Goal: Task Accomplishment & Management: Complete application form

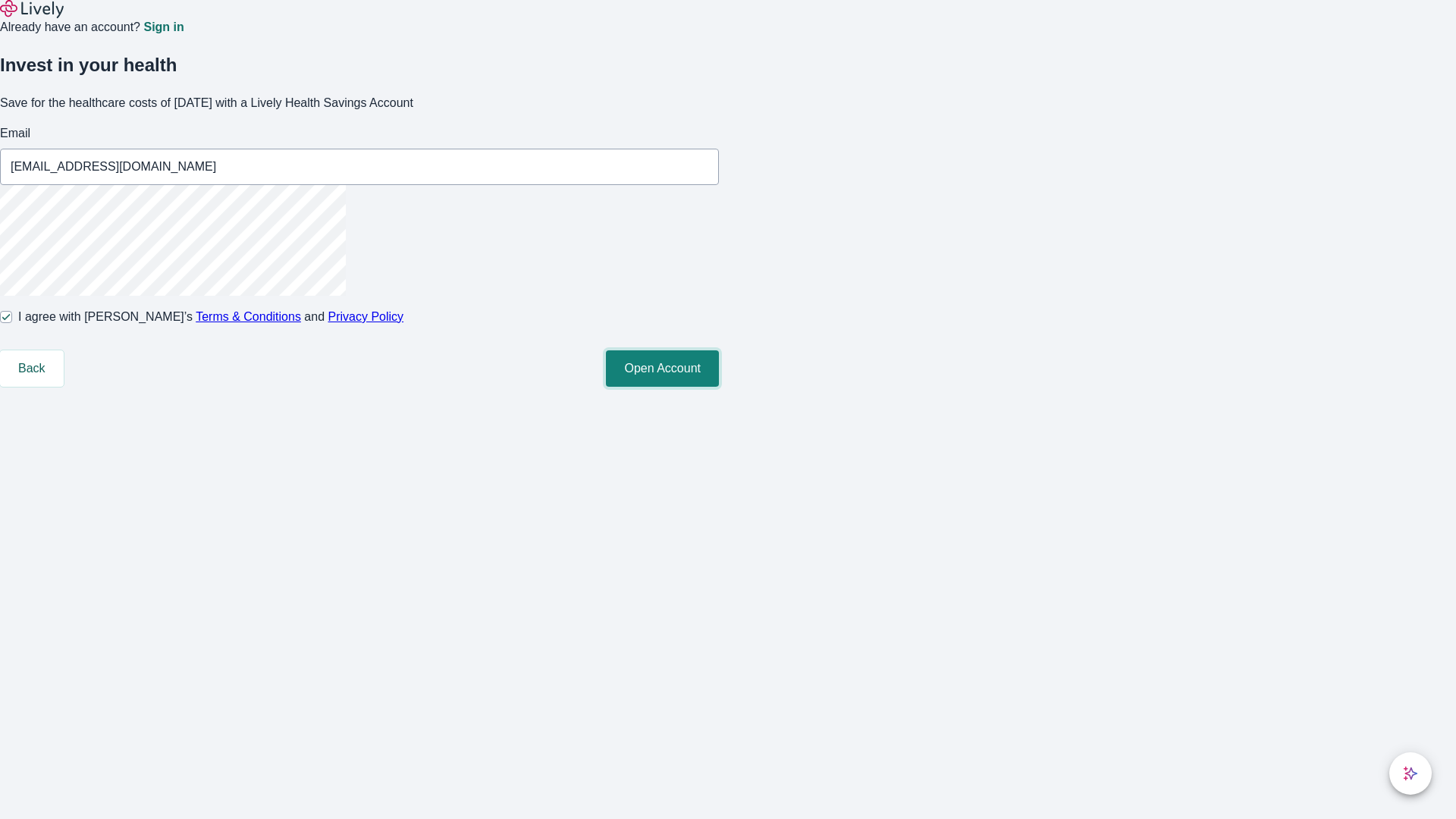
click at [719, 387] on button "Open Account" at bounding box center [662, 368] width 113 height 36
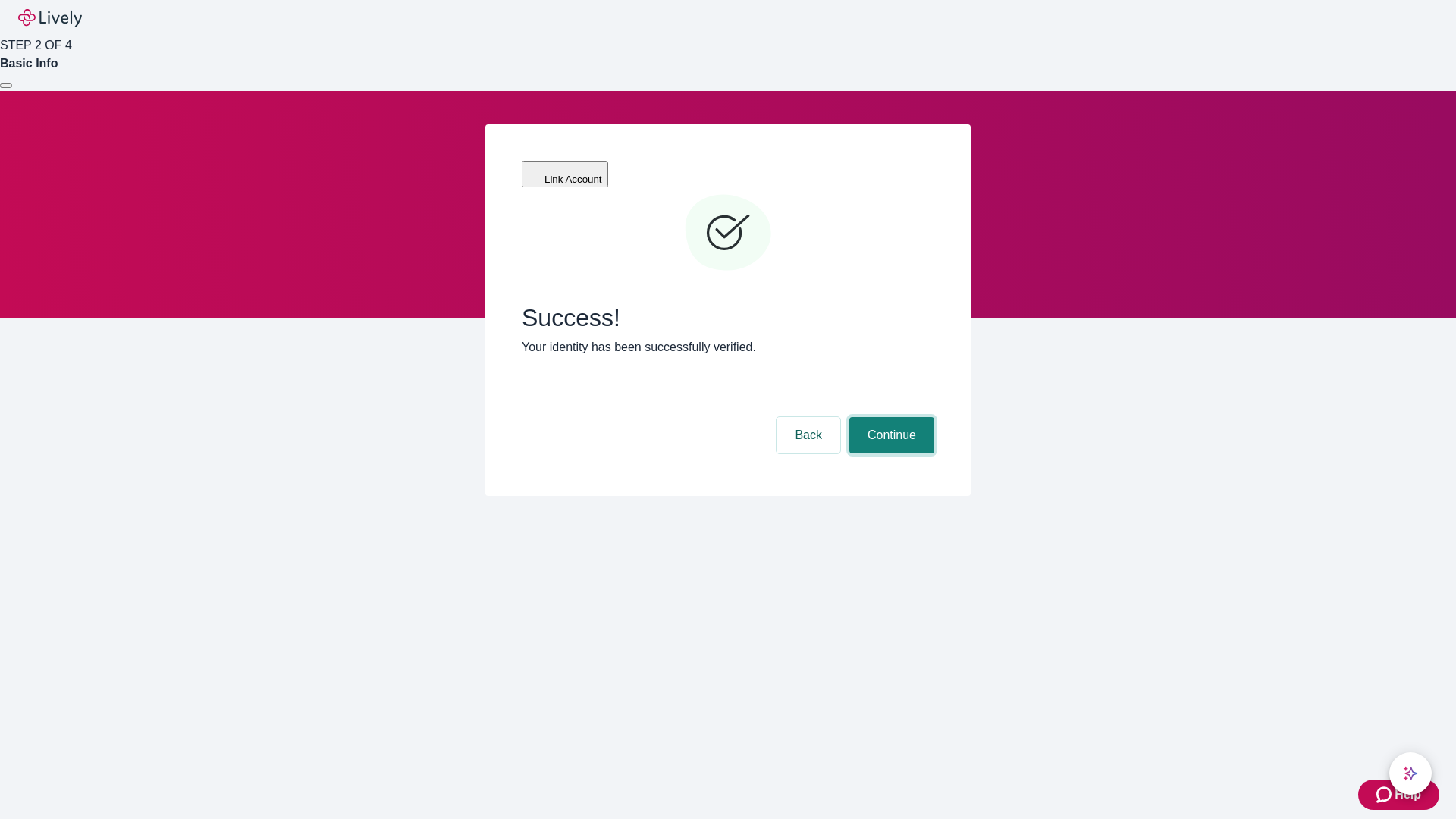
click at [889, 417] on button "Continue" at bounding box center [892, 435] width 85 height 36
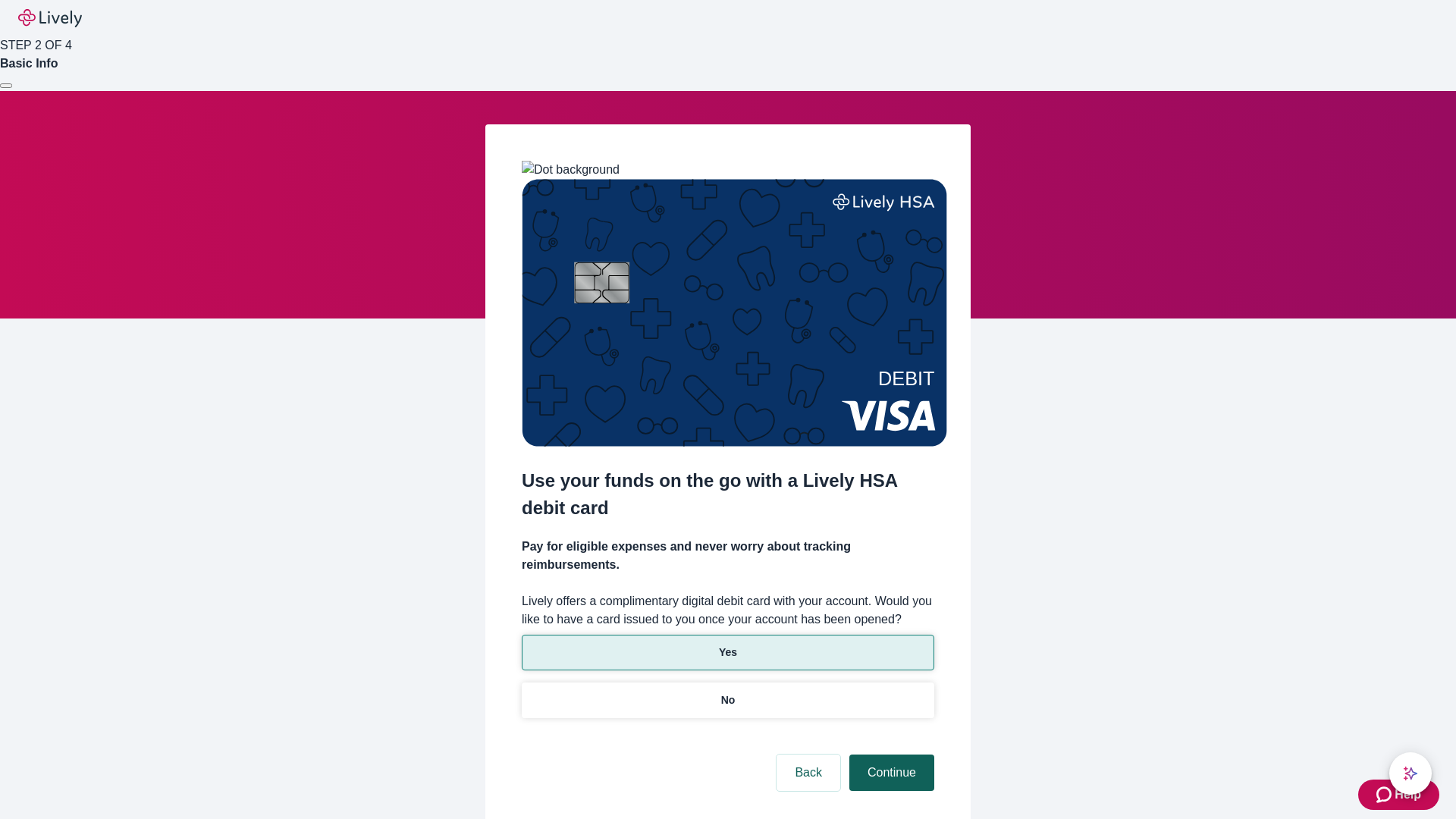
click at [727, 644] on p "Yes" at bounding box center [727, 652] width 18 height 16
click at [889, 755] on button "Continue" at bounding box center [892, 773] width 85 height 36
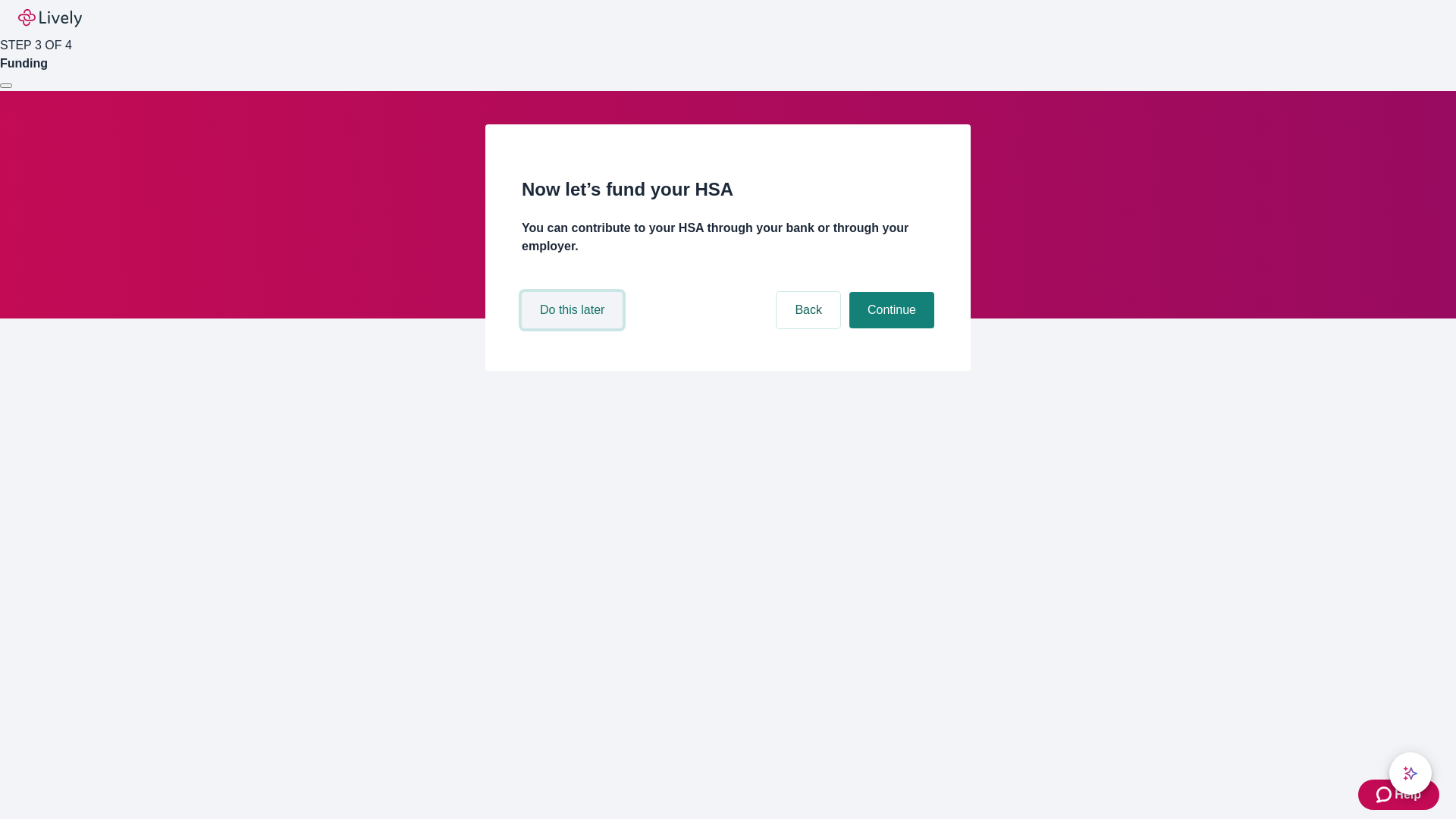
click at [574, 328] on button "Do this later" at bounding box center [571, 310] width 101 height 36
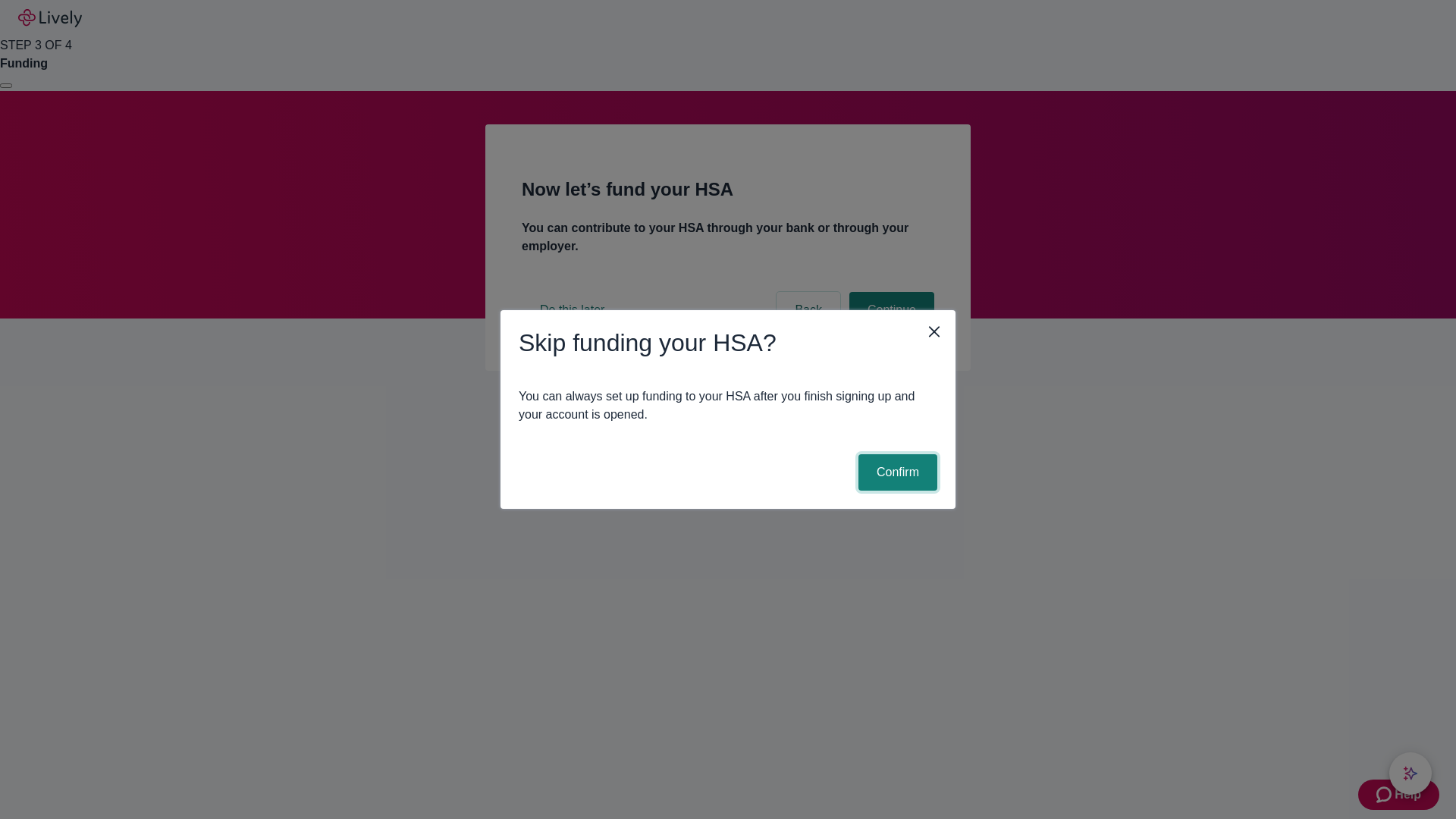
click at [896, 472] on button "Confirm" at bounding box center [897, 472] width 79 height 36
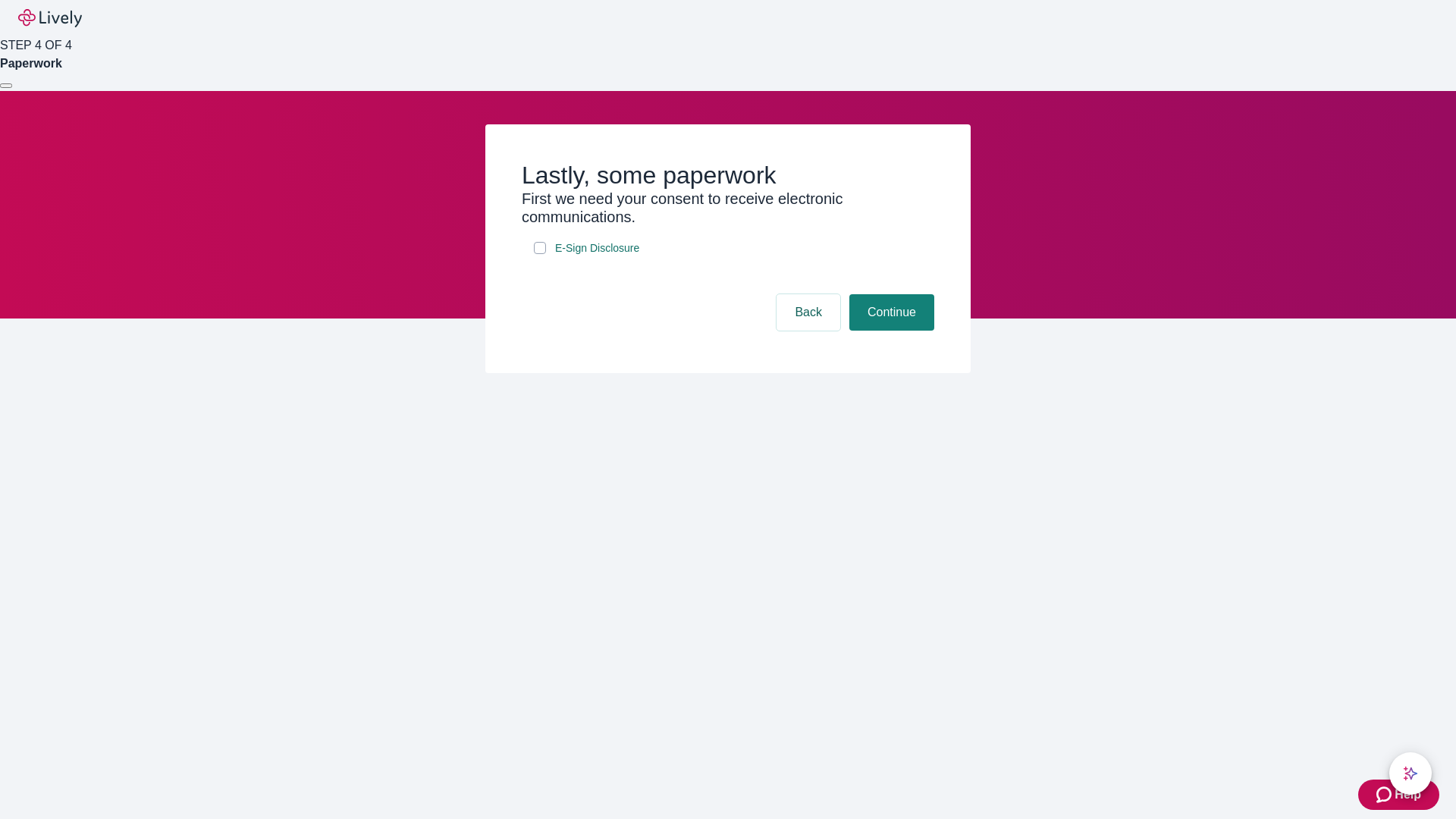
click at [540, 254] on input "E-Sign Disclosure" at bounding box center [539, 247] width 12 height 12
checkbox input "true"
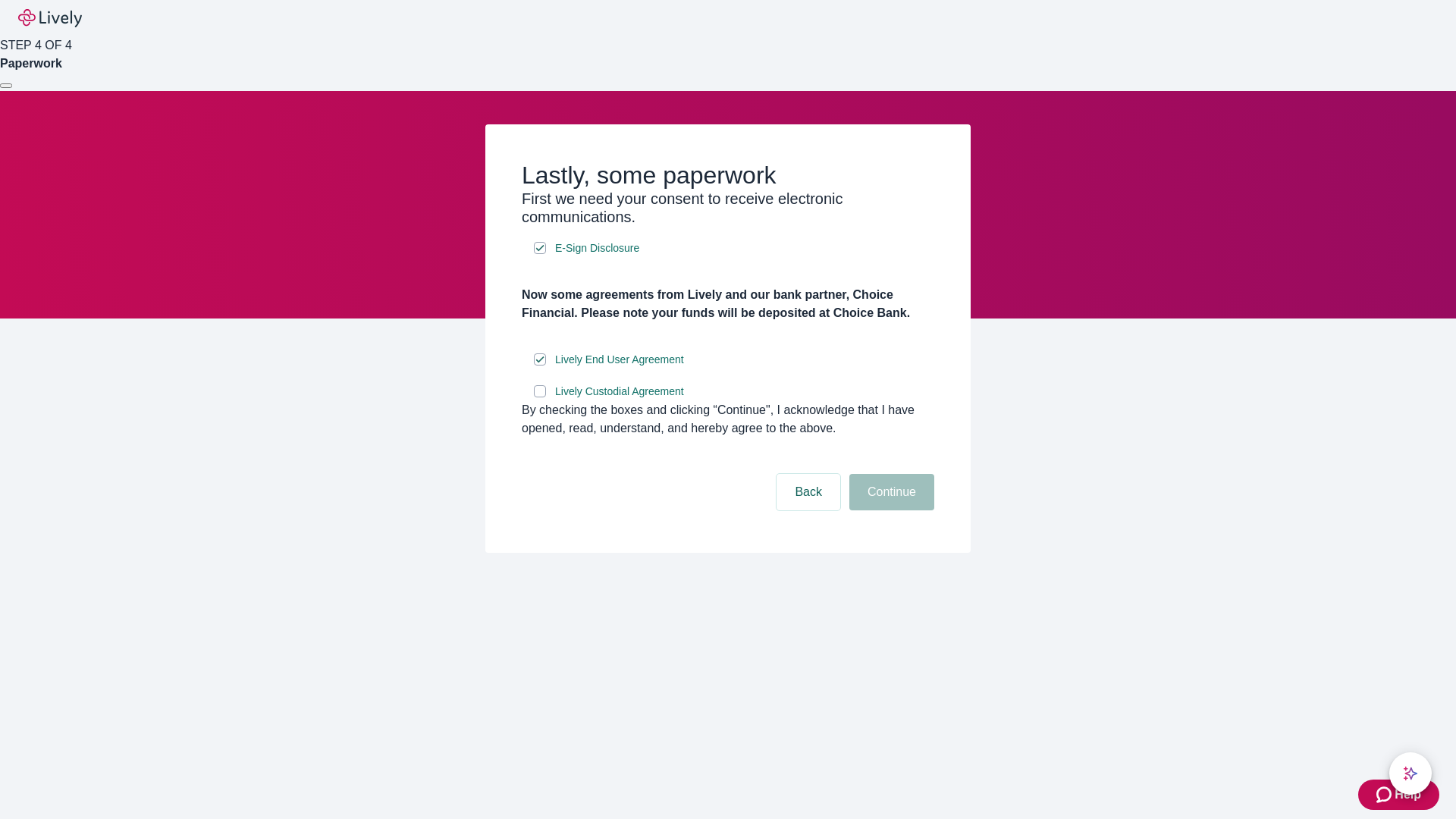
click at [540, 397] on input "Lively Custodial Agreement" at bounding box center [539, 391] width 12 height 12
checkbox input "true"
click at [889, 511] on button "Continue" at bounding box center [892, 492] width 85 height 36
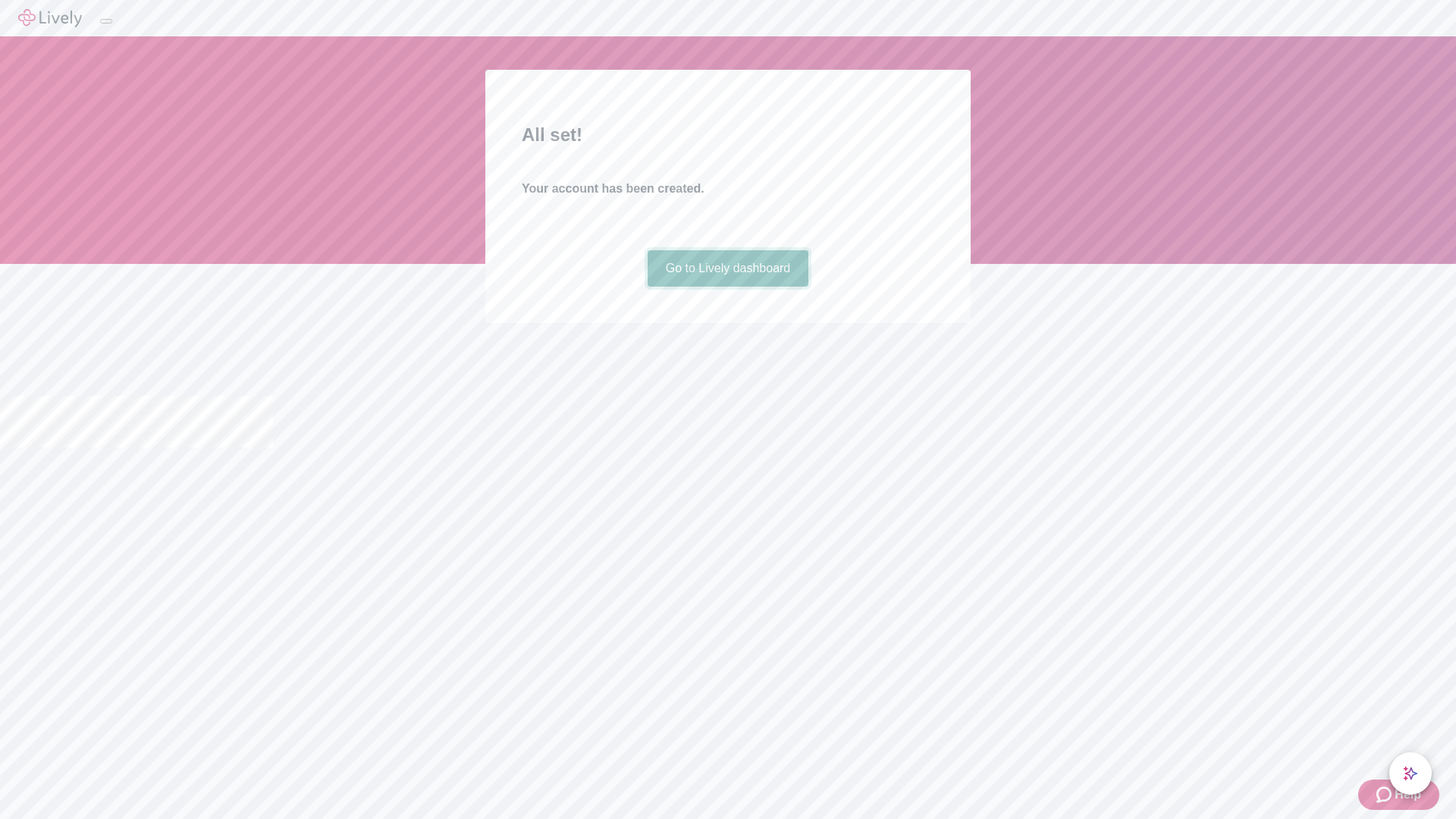
click at [727, 287] on link "Go to Lively dashboard" at bounding box center [728, 269] width 161 height 36
